Goal: Navigation & Orientation: Find specific page/section

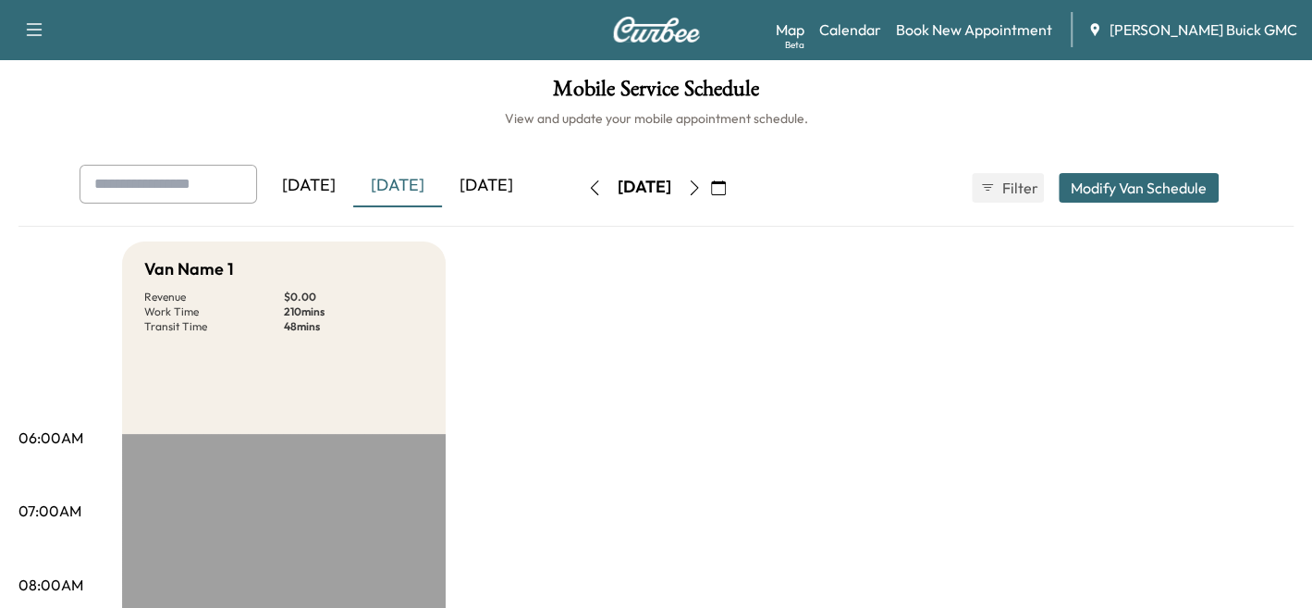
click at [702, 185] on icon "button" at bounding box center [694, 187] width 15 height 15
click at [702, 184] on icon "button" at bounding box center [694, 187] width 15 height 15
click at [710, 187] on button "button" at bounding box center [694, 188] width 31 height 30
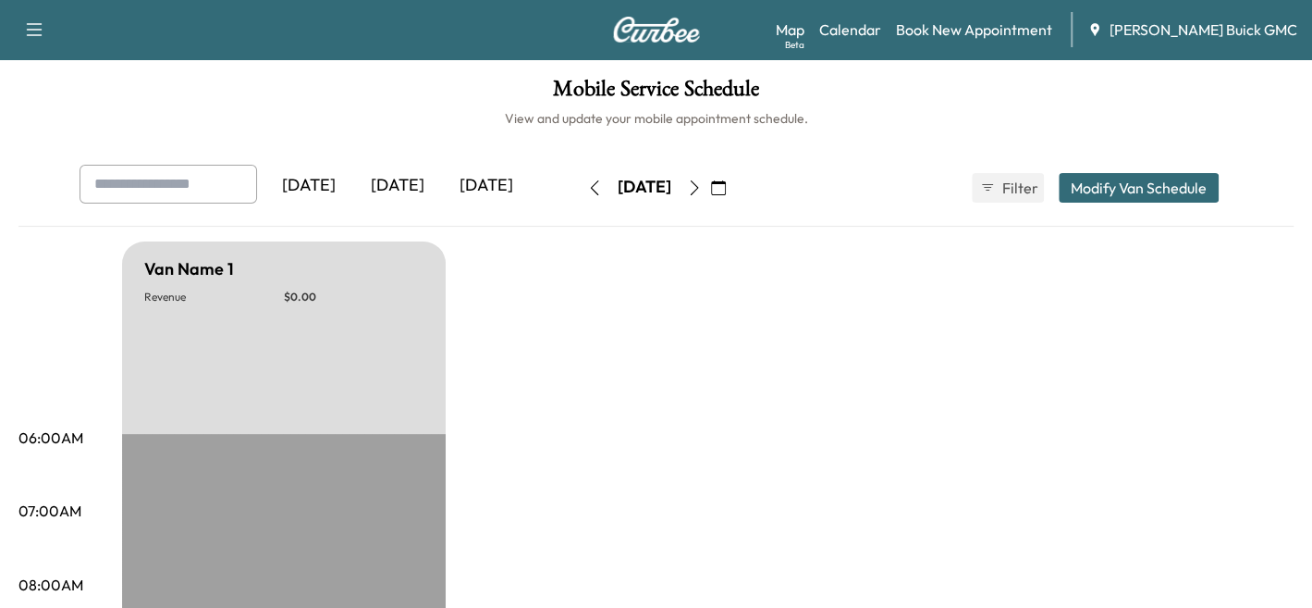
click at [587, 191] on icon "button" at bounding box center [594, 187] width 15 height 15
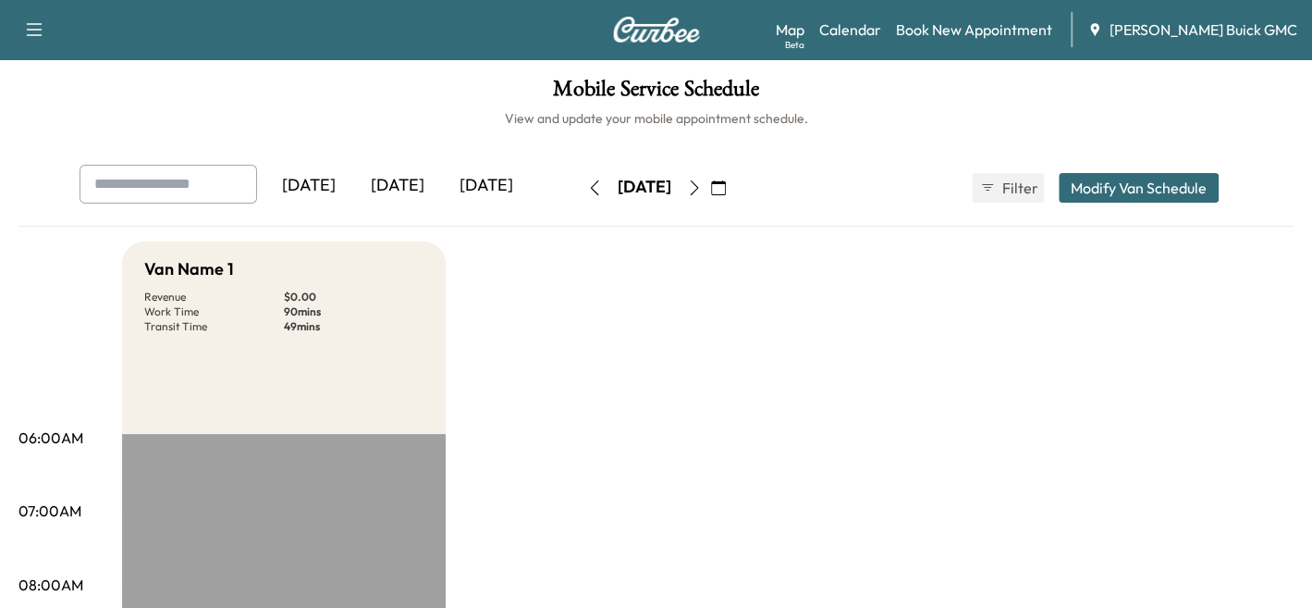
click at [282, 176] on div "[DATE]" at bounding box center [309, 186] width 89 height 43
